Goal: Task Accomplishment & Management: Use online tool/utility

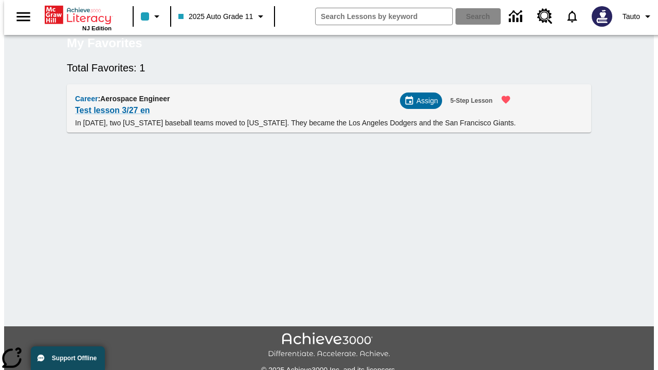
click at [425, 106] on span "Assign" at bounding box center [428, 101] width 22 height 11
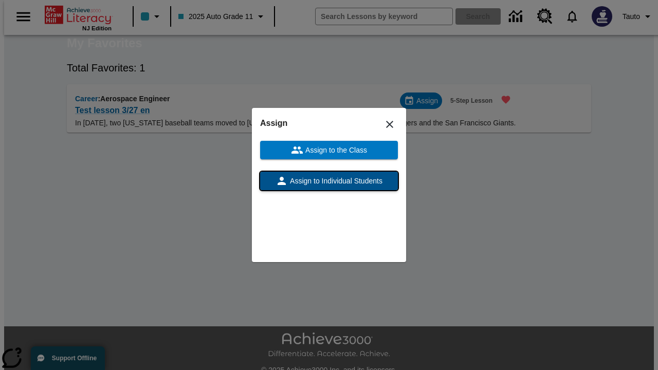
click at [329, 181] on span "Assign to Individual Students" at bounding box center [335, 181] width 95 height 11
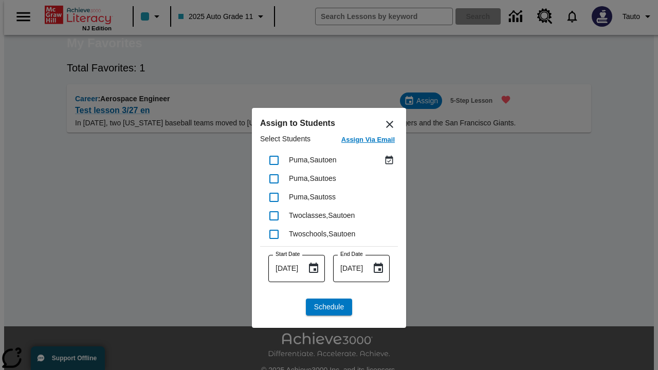
click at [274, 160] on input "checkbox" at bounding box center [274, 161] width 22 height 22
checkbox input "true"
click at [329, 307] on span "Schedule" at bounding box center [329, 307] width 30 height 11
